Goal: Task Accomplishment & Management: Manage account settings

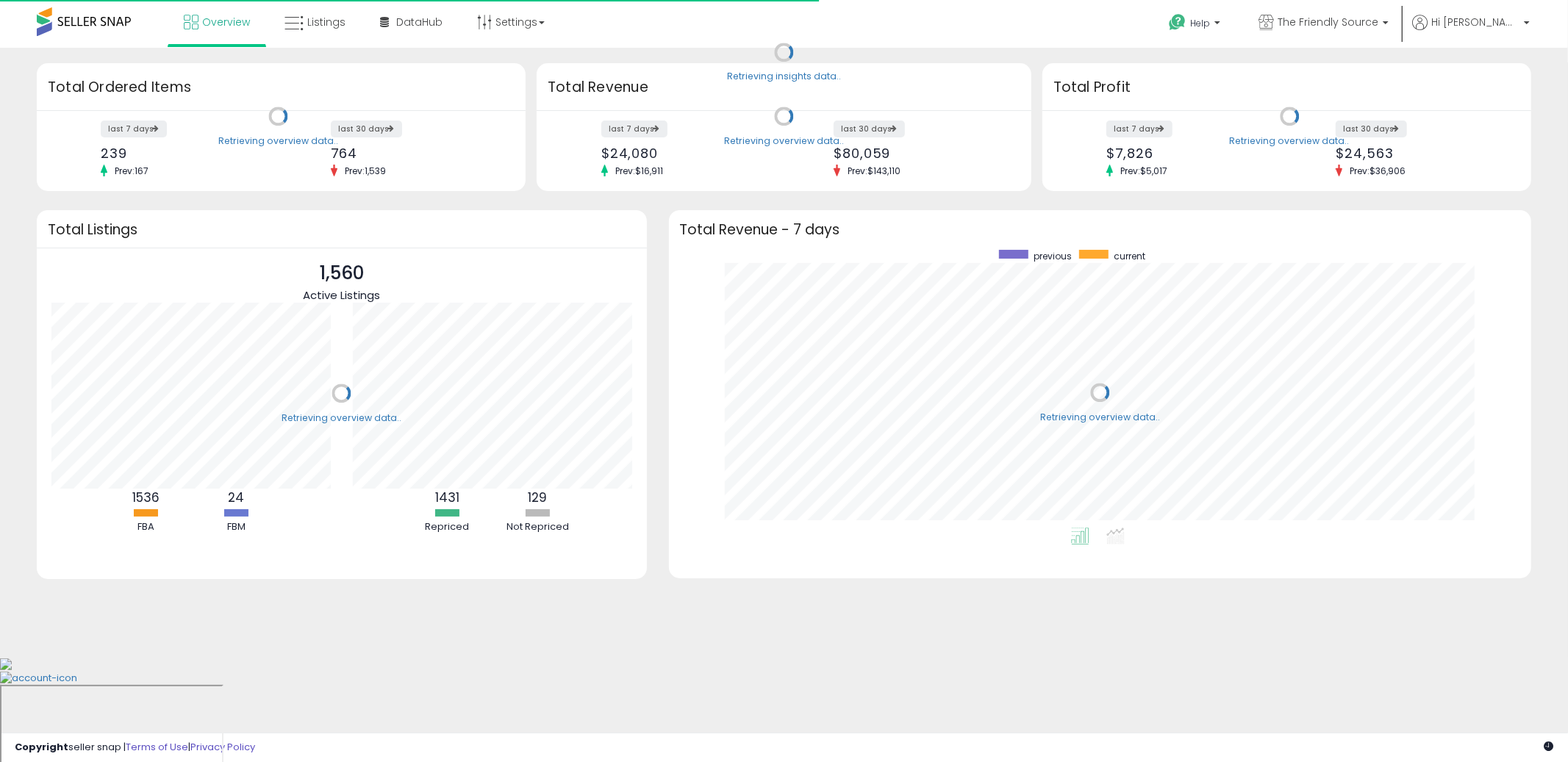
scroll to position [277, 834]
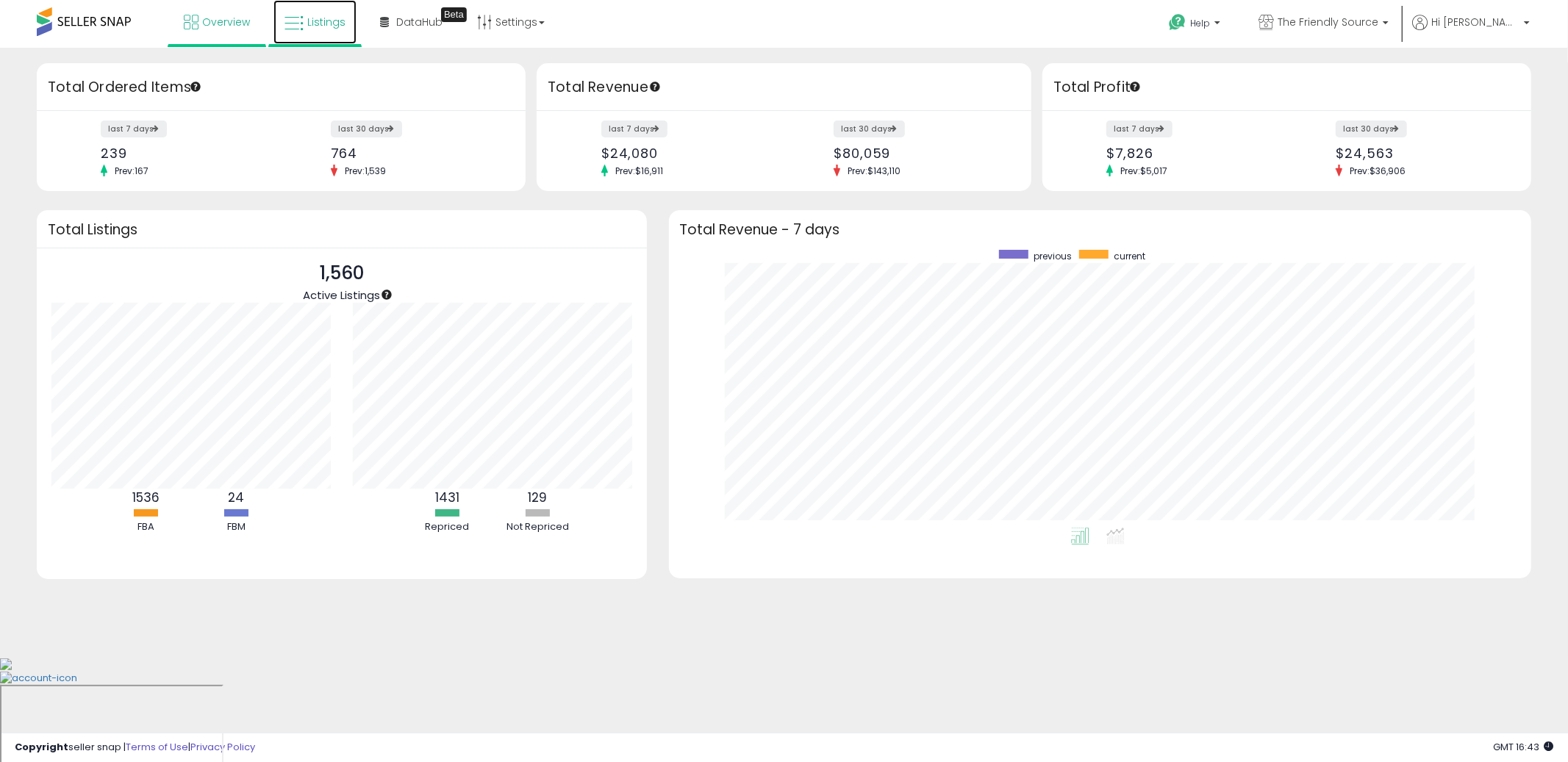
click at [308, 23] on span "Listings" at bounding box center [326, 22] width 38 height 15
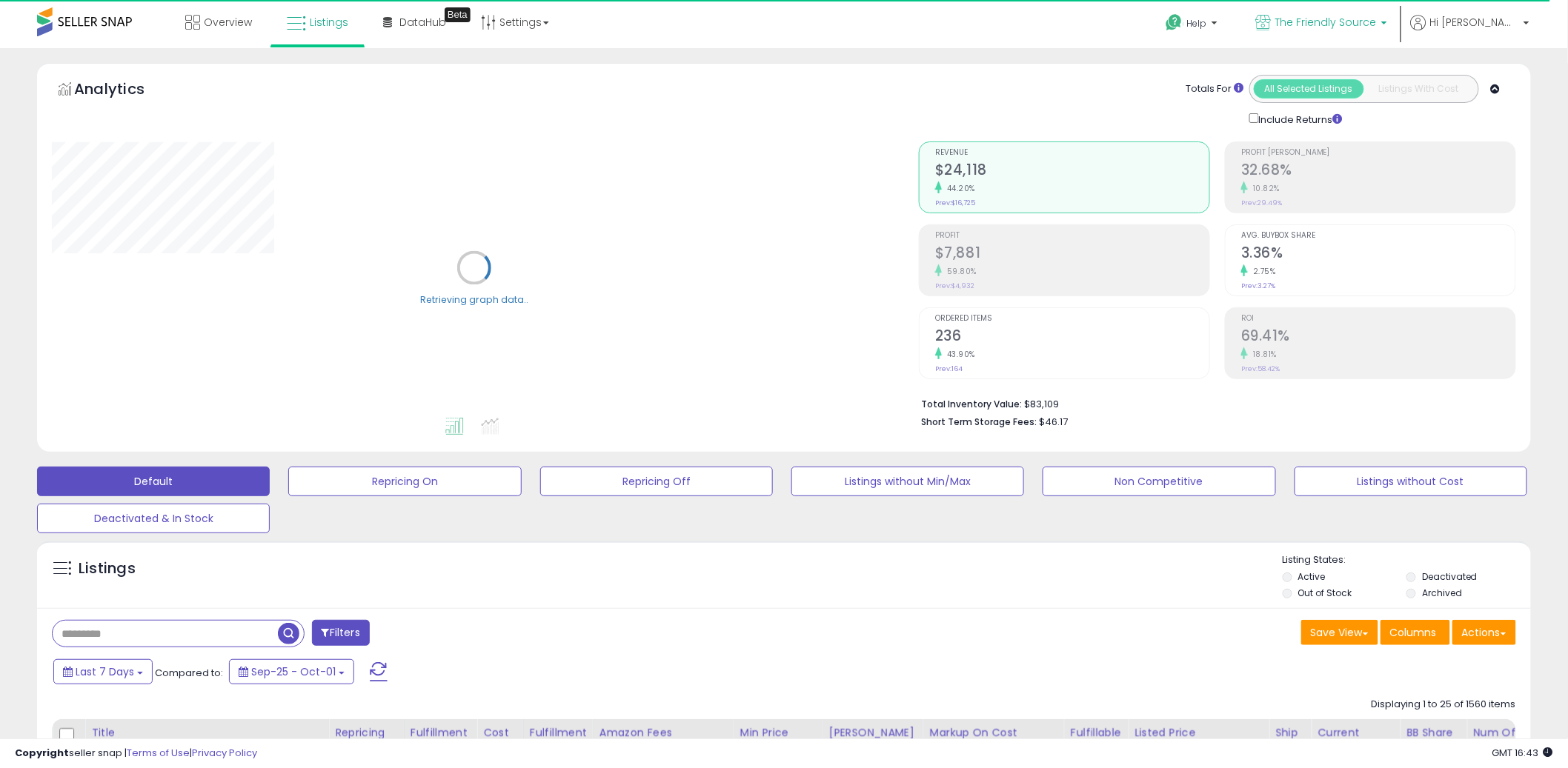
click at [1387, 22] on b at bounding box center [1384, 26] width 6 height 11
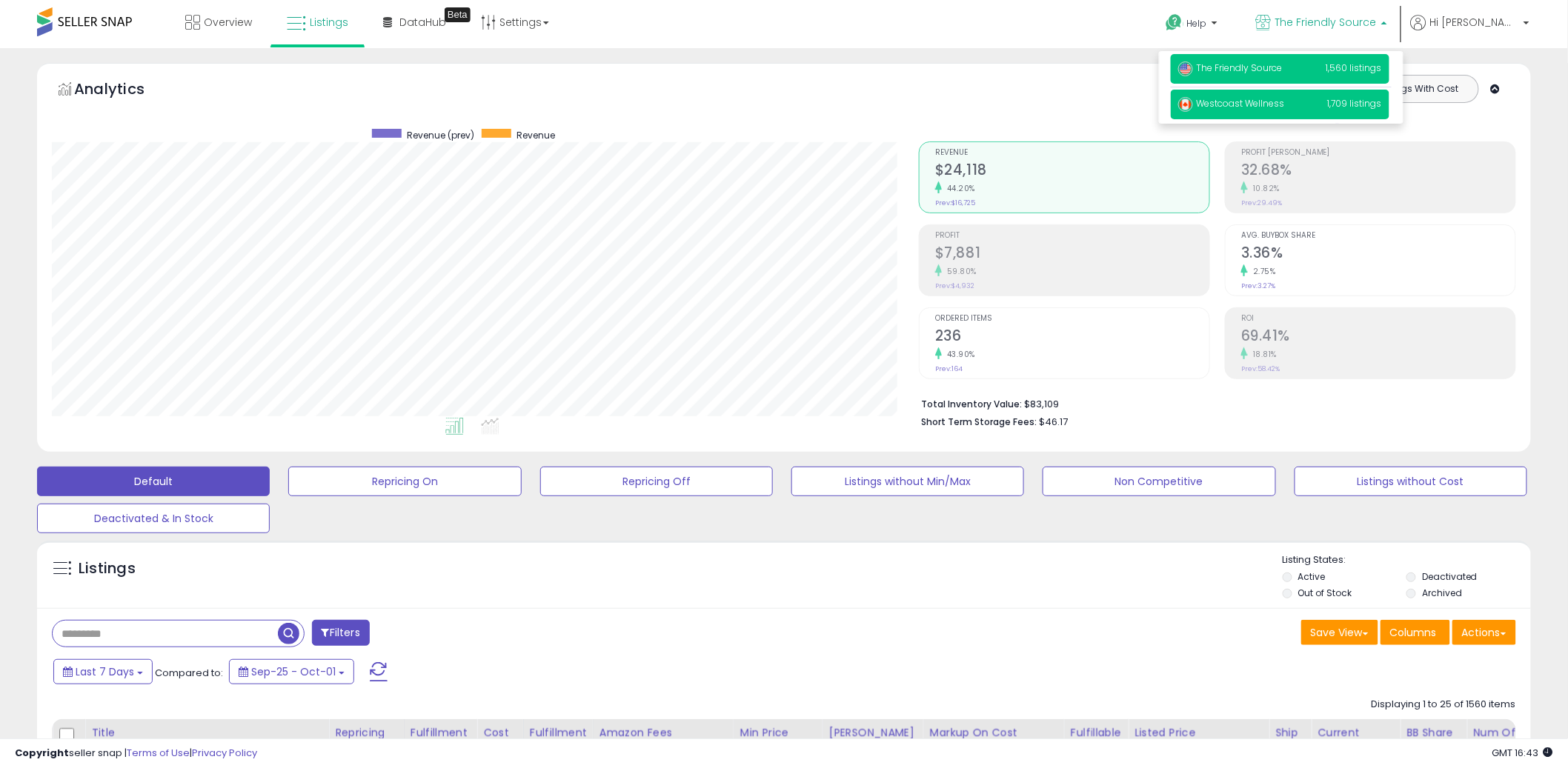
scroll to position [304, 867]
click at [1285, 100] on span "Westcoast Wellness" at bounding box center [1231, 103] width 106 height 13
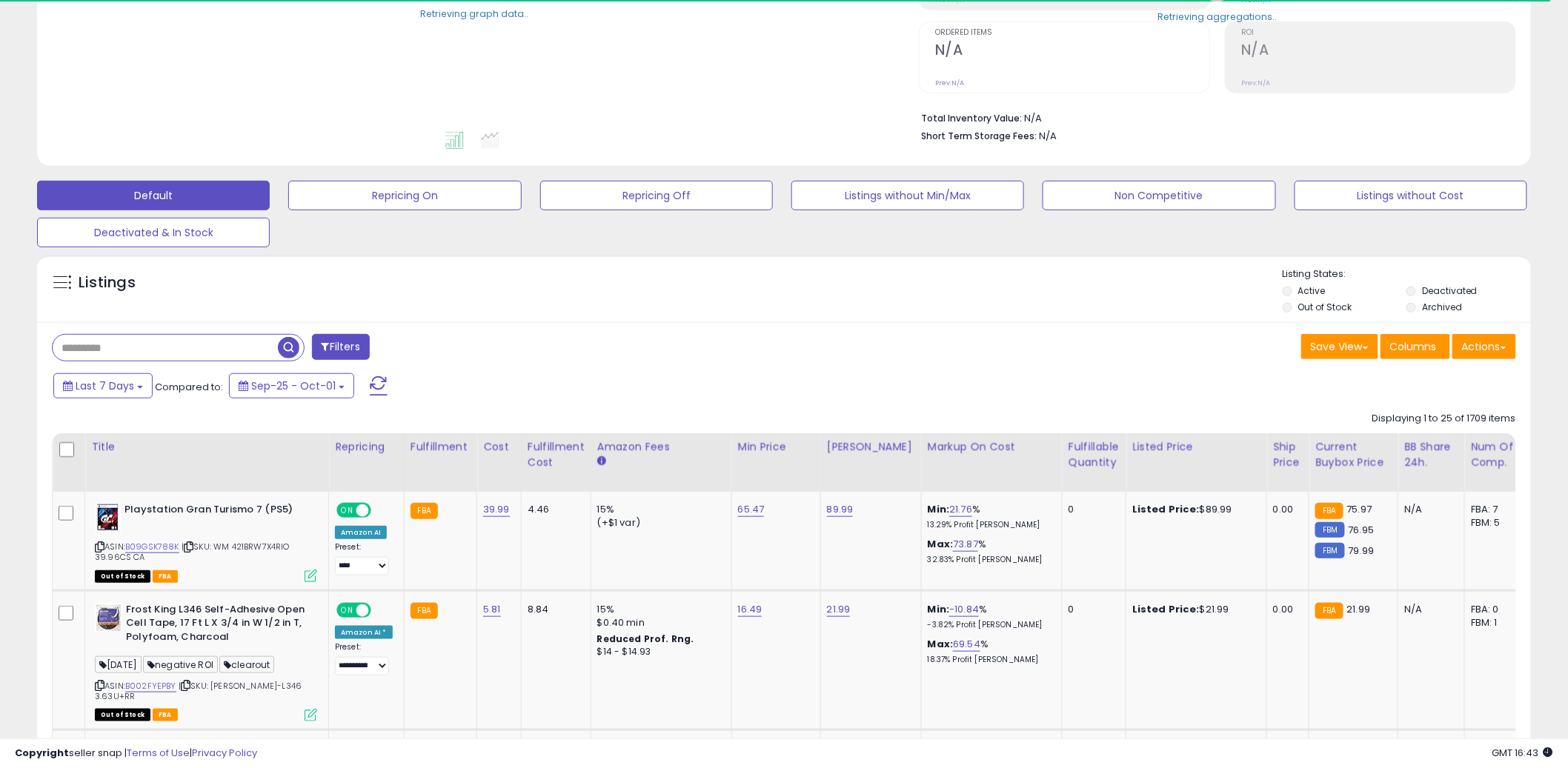
scroll to position [296, 0]
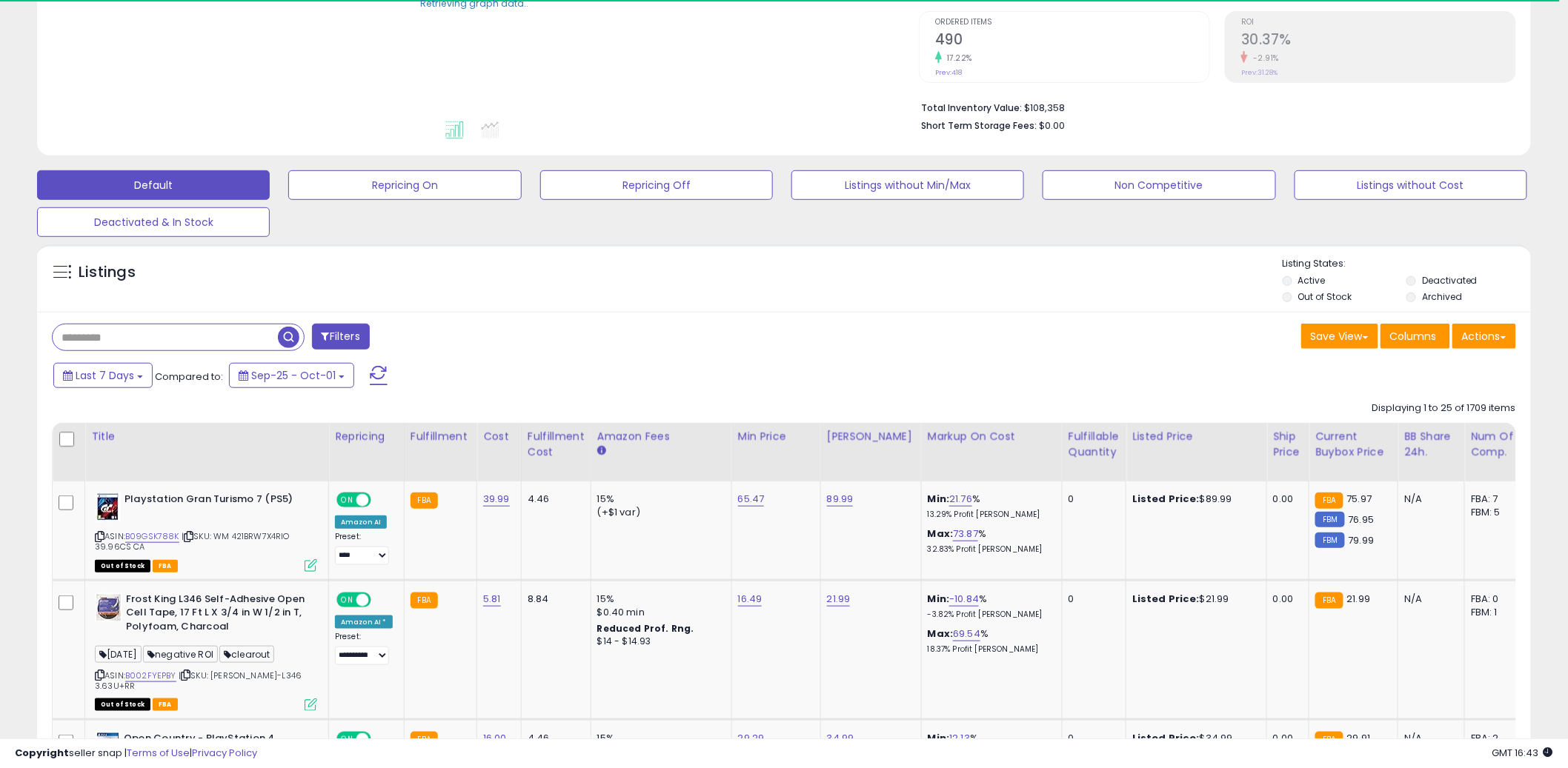
click at [151, 344] on input "text" at bounding box center [165, 337] width 226 height 26
type input "******"
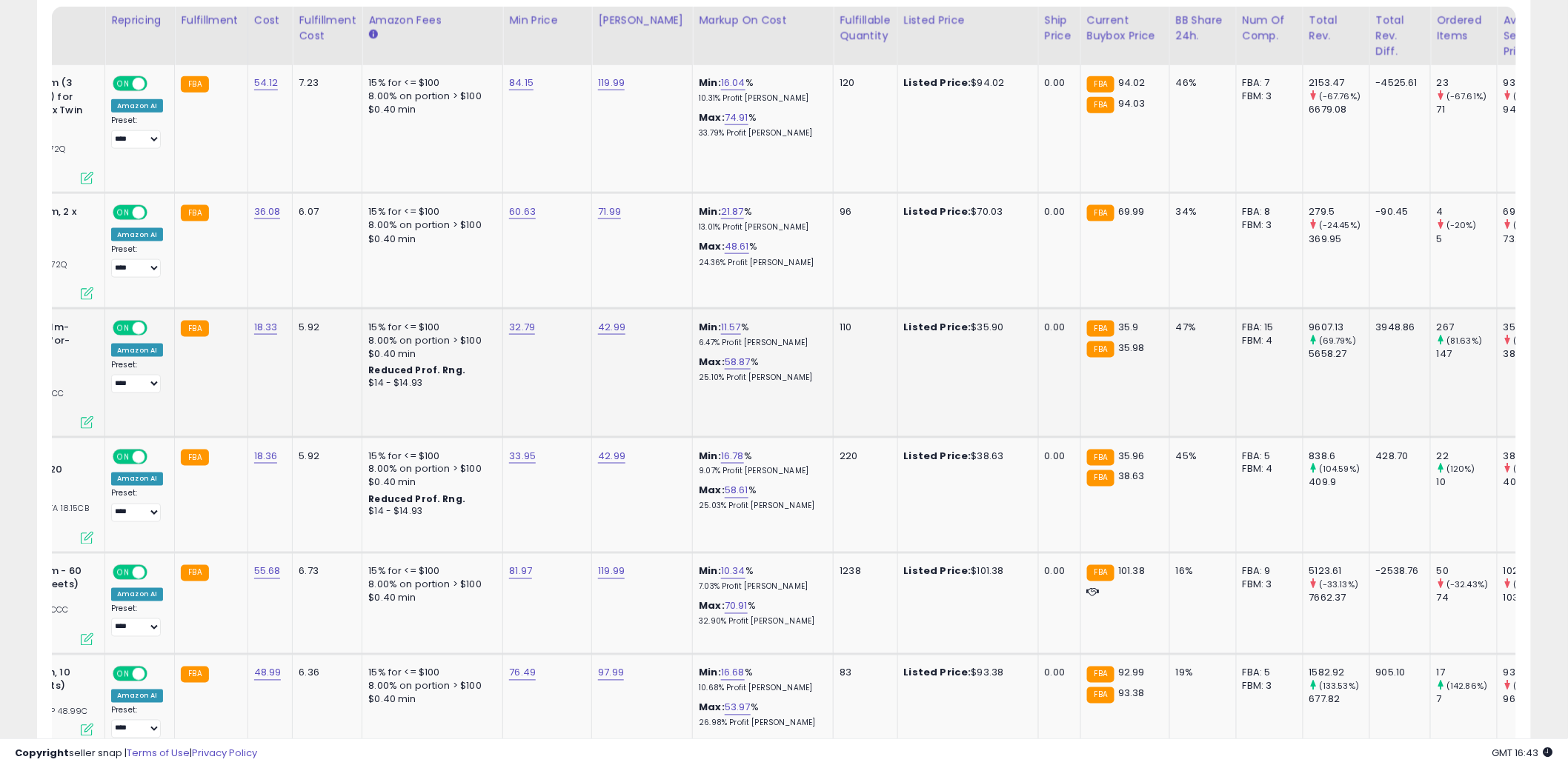
scroll to position [0, 0]
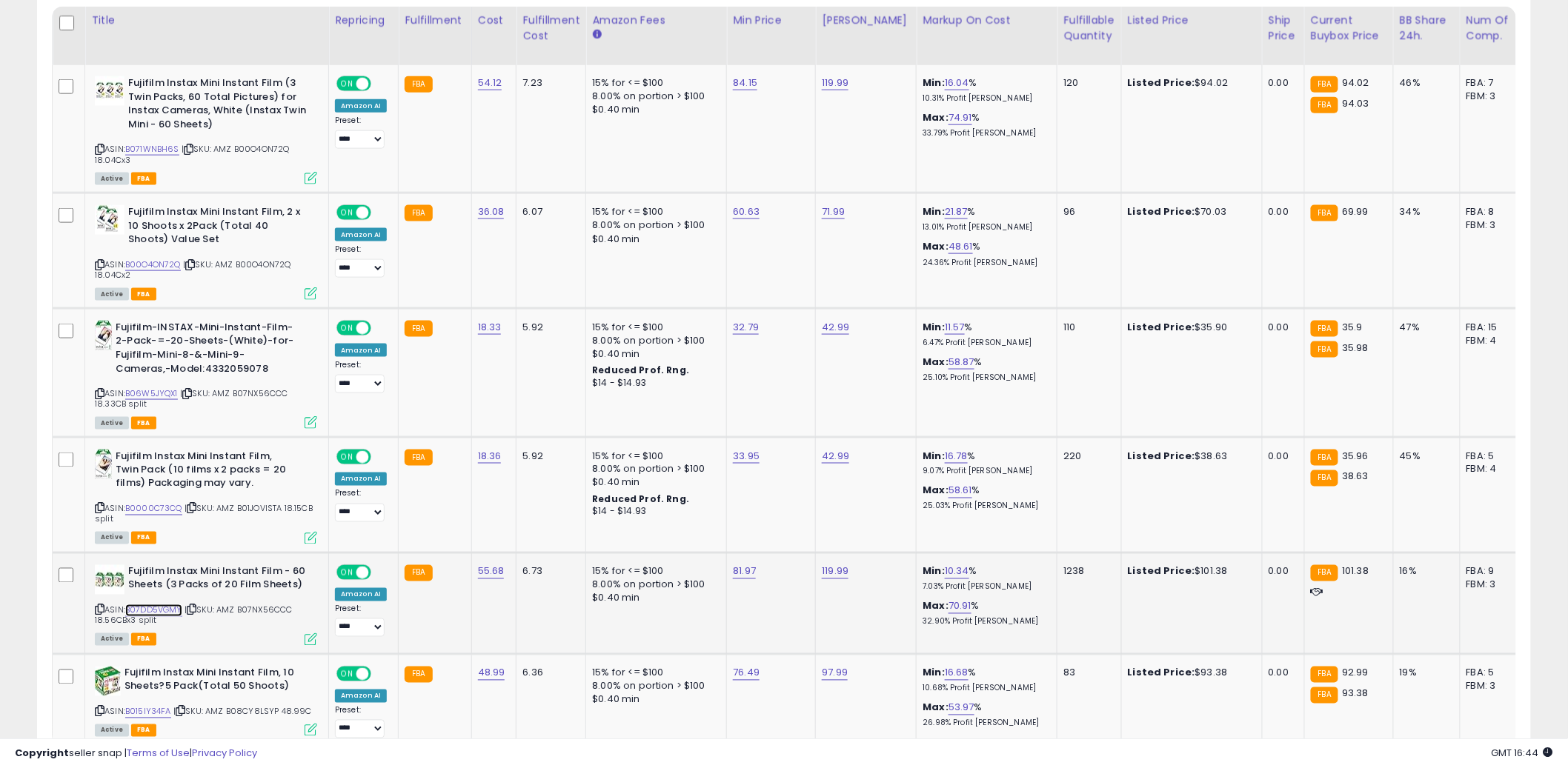
click at [151, 610] on link "B07DD5VGMY" at bounding box center [154, 610] width 57 height 13
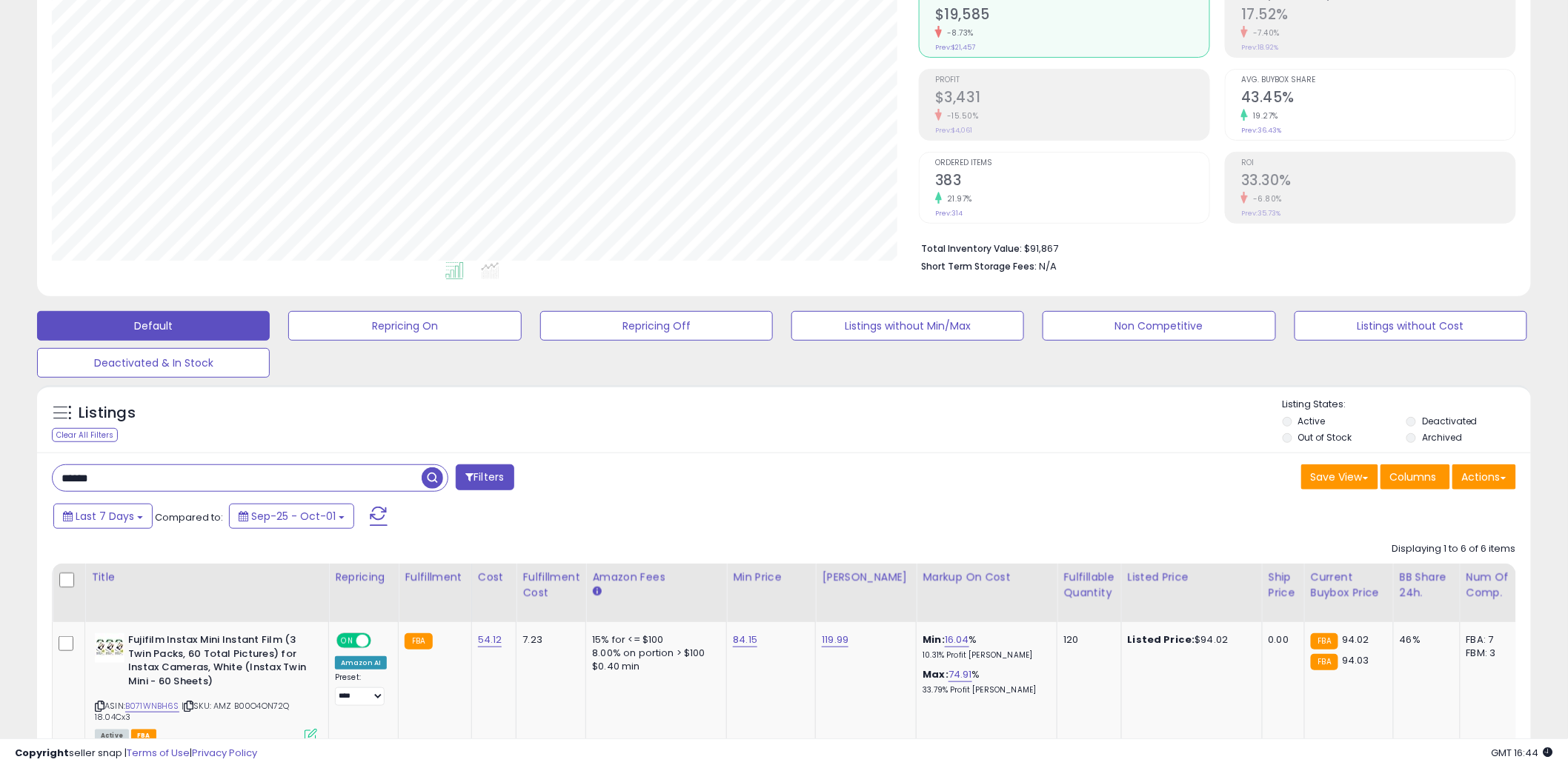
click at [123, 532] on div "Last 7 Days Compared to: Sep-25 - Oct-01" at bounding box center [598, 518] width 1098 height 33
click at [121, 522] on span "Last 7 Days" at bounding box center [105, 517] width 59 height 15
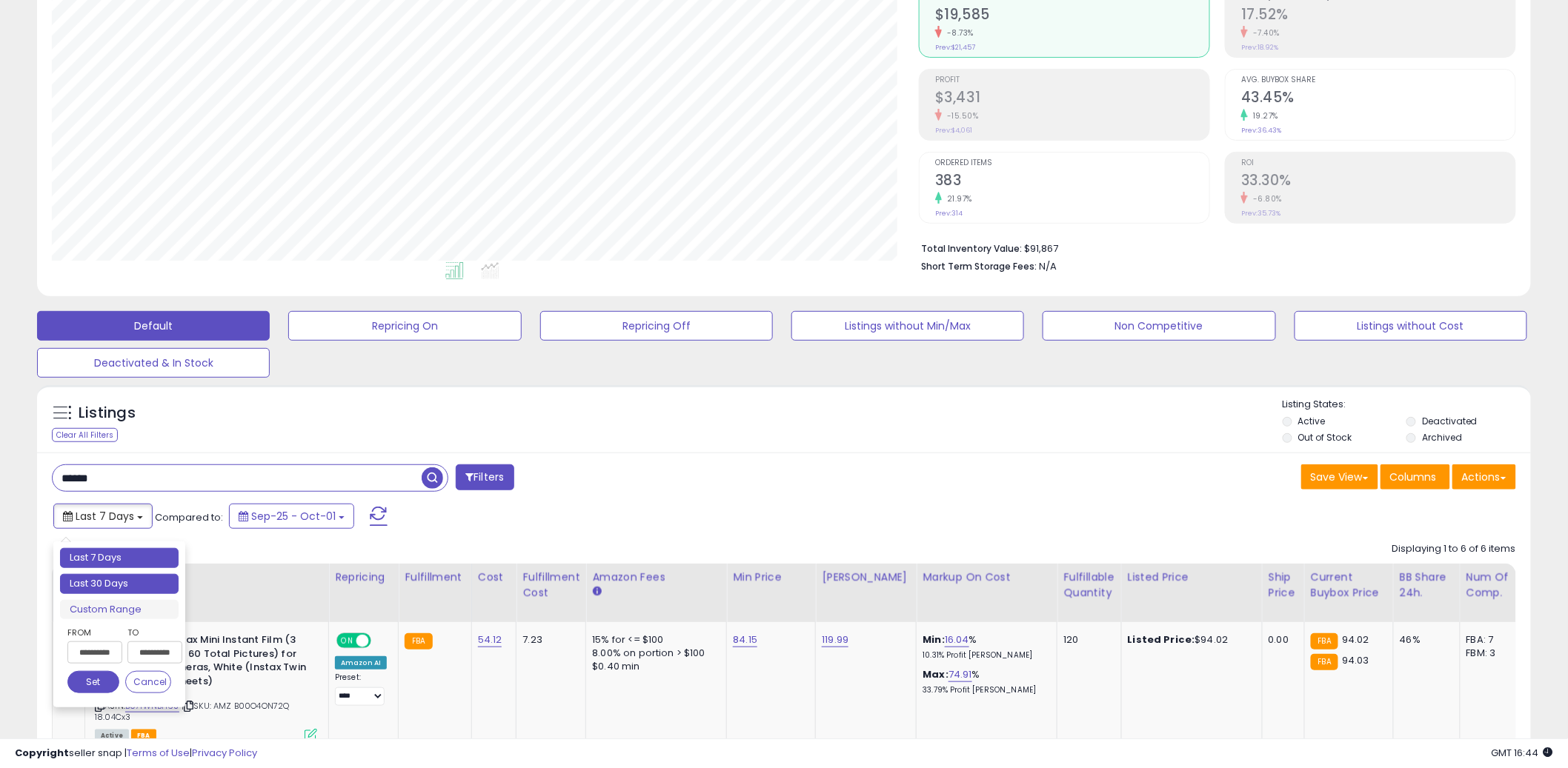
type input "**********"
click at [106, 581] on li "Last 30 Days" at bounding box center [119, 584] width 118 height 20
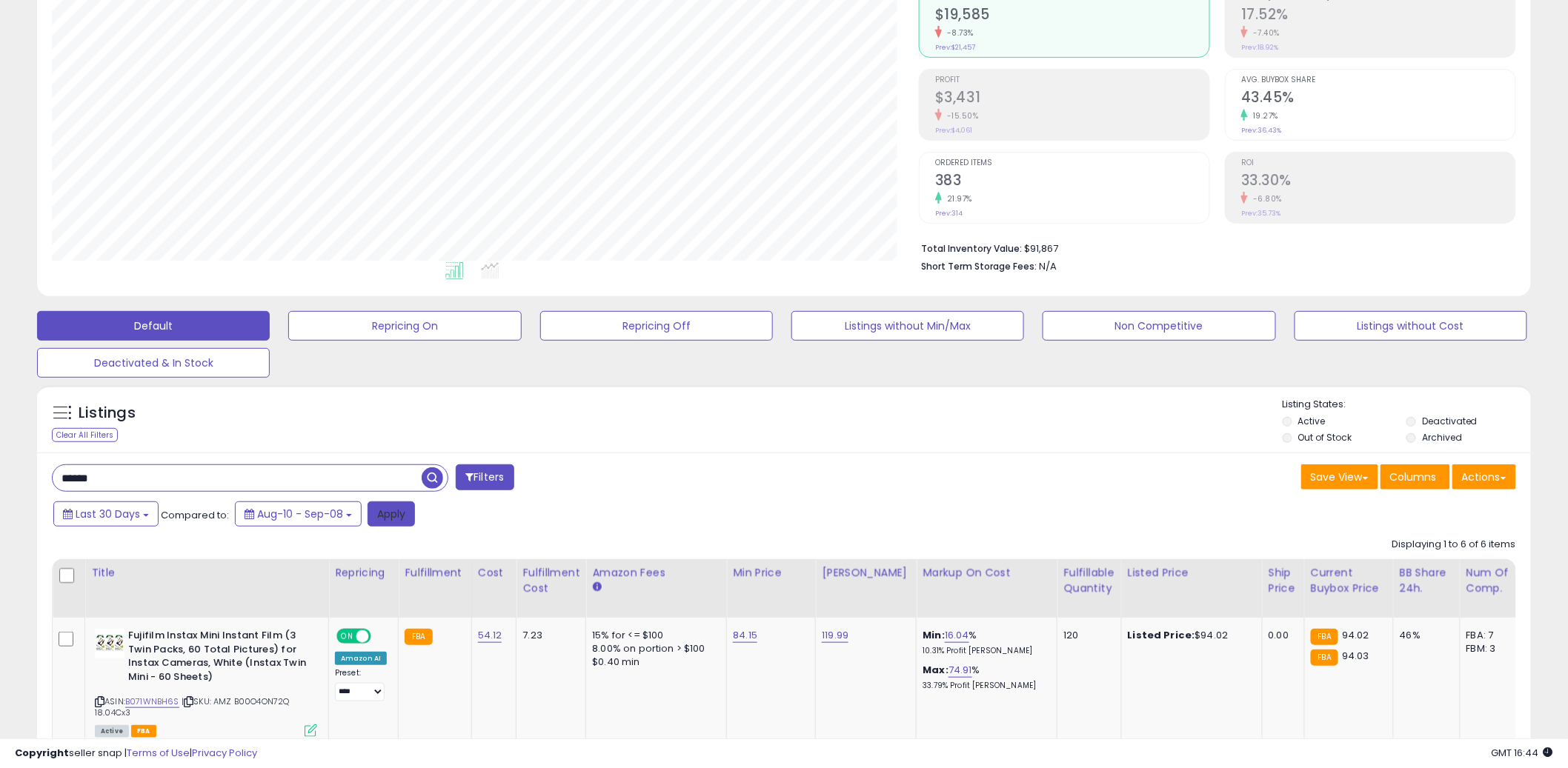
click at [389, 511] on button "Apply" at bounding box center [391, 514] width 48 height 25
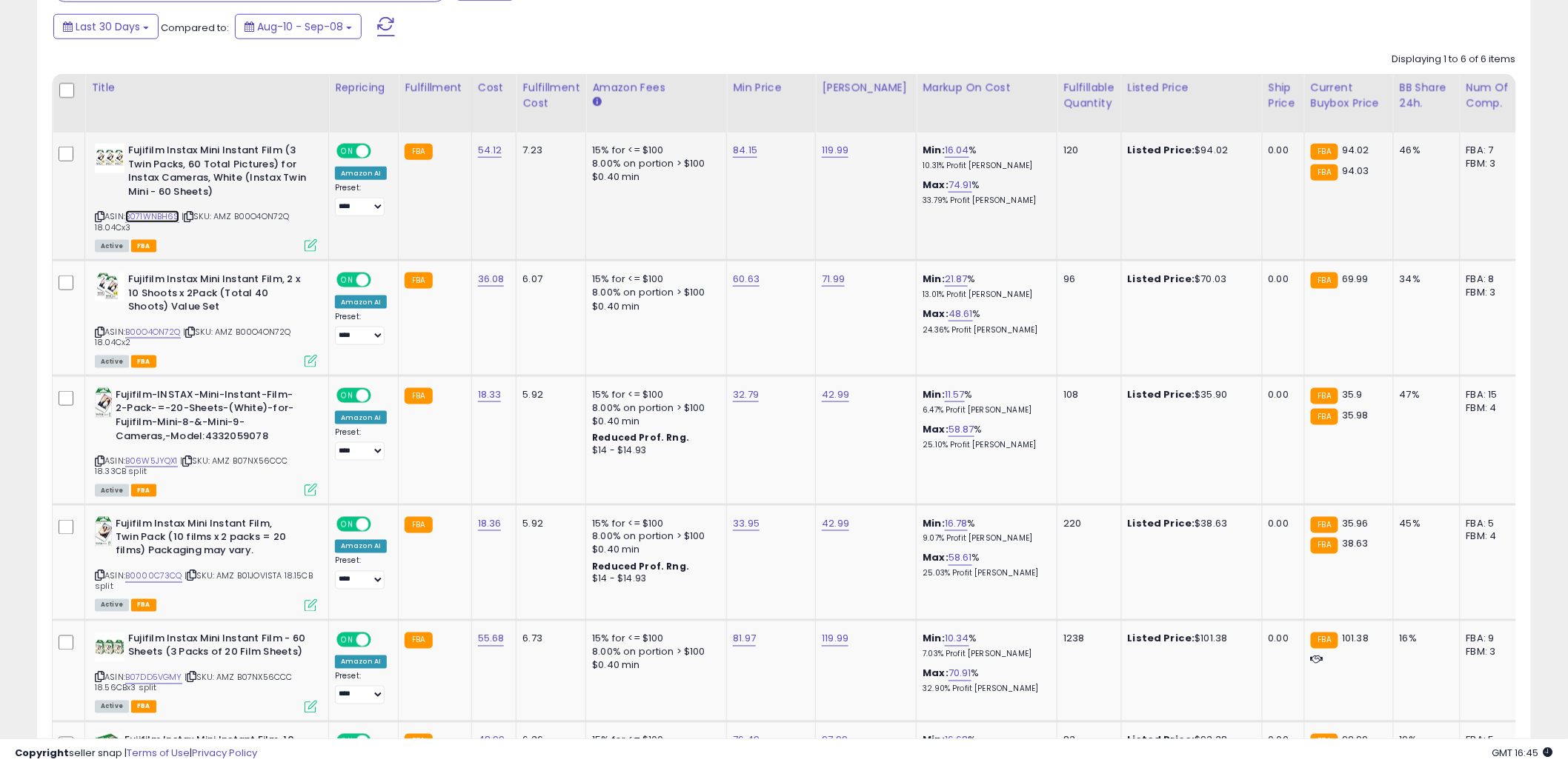
click at [138, 217] on link "B071WNBH6S" at bounding box center [152, 217] width 54 height 13
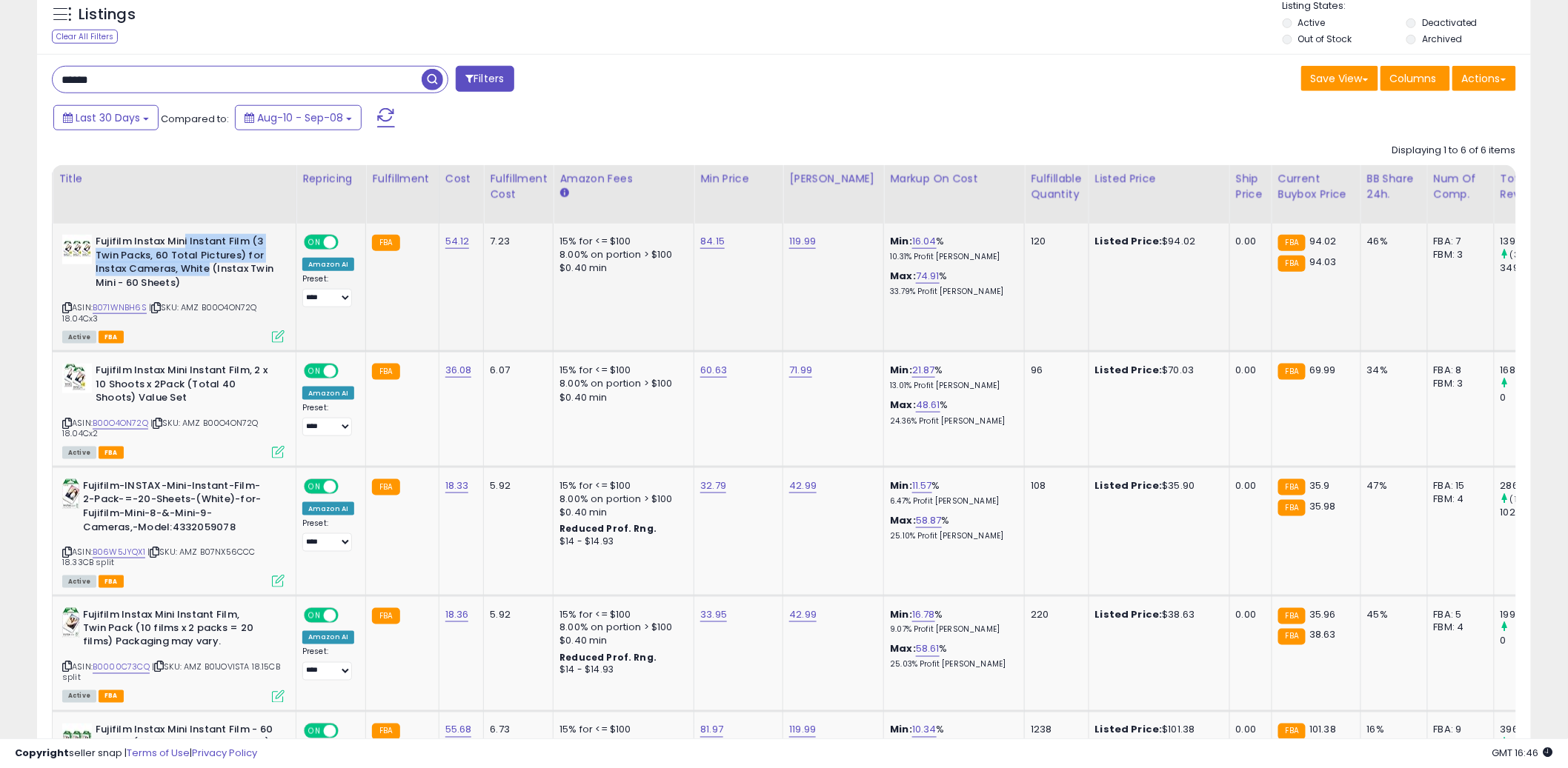
drag, startPoint x: 186, startPoint y: 245, endPoint x: 210, endPoint y: 266, distance: 31.9
click at [209, 266] on b "Fujifilm Instax Mini Instant Film (3 Twin Packs, 60 Total Pictures) for Instax …" at bounding box center [186, 264] width 180 height 59
click at [211, 265] on b "Fujifilm Instax Mini Instant Film (3 Twin Packs, 60 Total Pictures) for Instax …" at bounding box center [186, 264] width 180 height 59
click at [113, 306] on link "B071WNBH6S" at bounding box center [120, 308] width 54 height 13
